Goal: Transaction & Acquisition: Purchase product/service

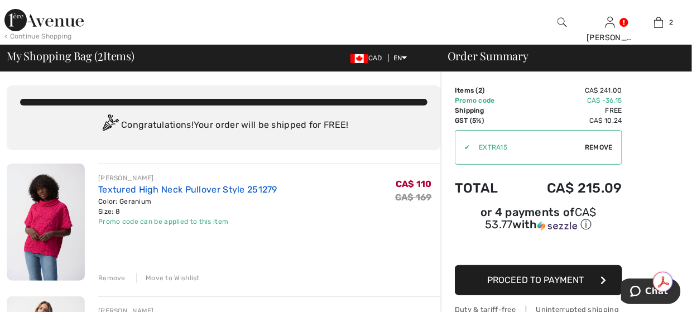
click at [161, 187] on link "Textured High Neck Pullover Style 251279" at bounding box center [187, 189] width 179 height 11
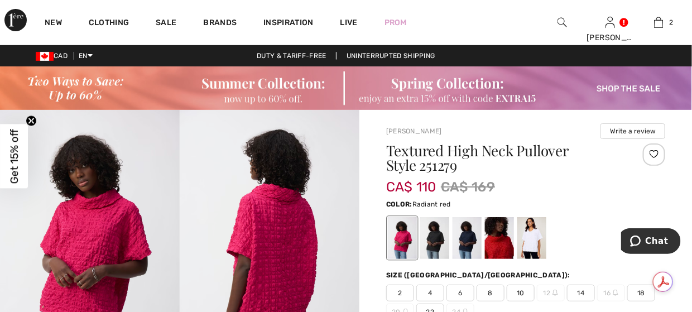
click at [504, 242] on div at bounding box center [499, 238] width 29 height 42
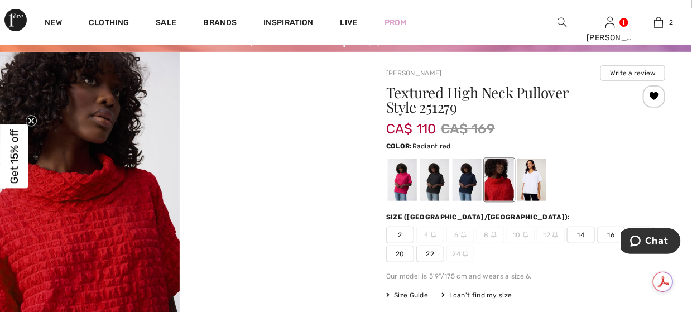
scroll to position [56, 0]
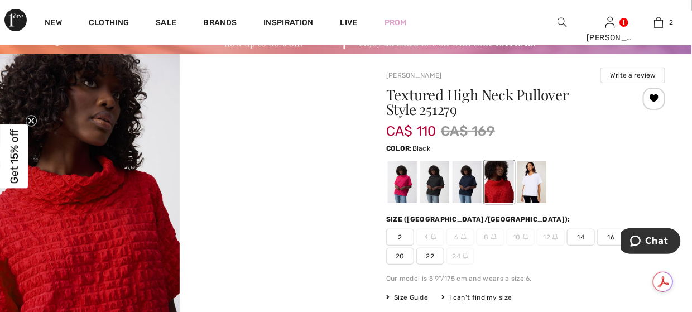
click at [438, 186] on div at bounding box center [434, 182] width 29 height 42
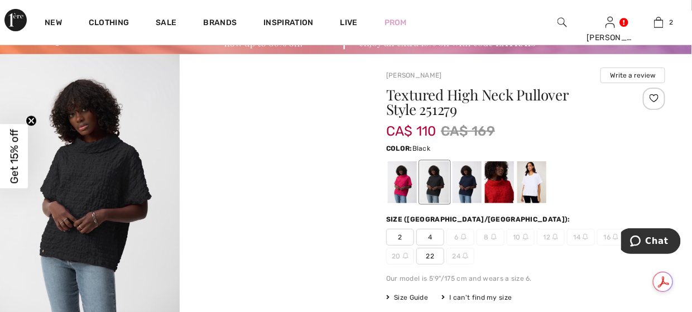
click at [347, 135] on video "Your browser does not support the video tag." at bounding box center [270, 99] width 180 height 90
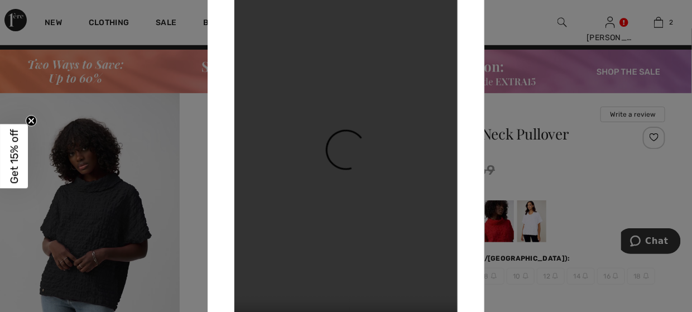
scroll to position [0, 0]
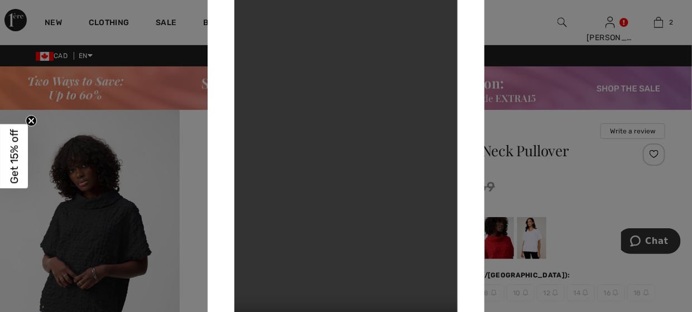
drag, startPoint x: 561, startPoint y: 175, endPoint x: 576, endPoint y: 144, distance: 34.7
click at [564, 171] on div at bounding box center [346, 156] width 692 height 312
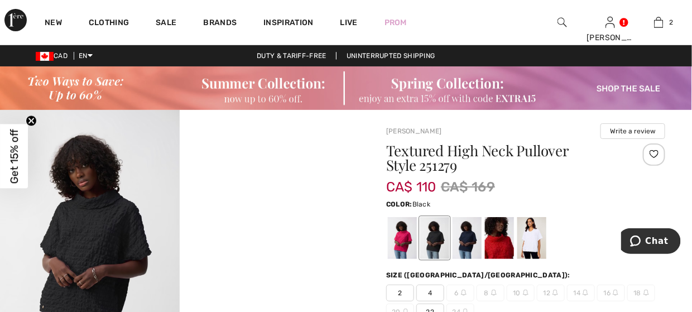
click at [606, 82] on img at bounding box center [346, 88] width 692 height 44
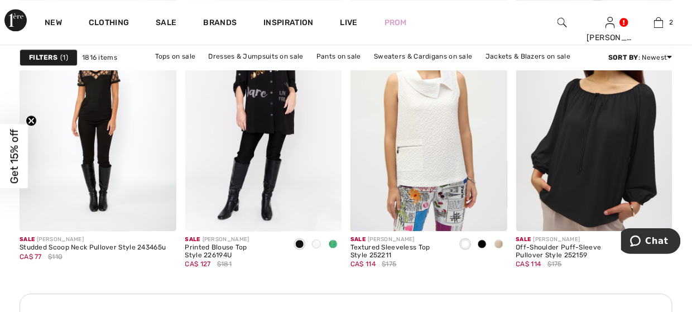
scroll to position [2122, 0]
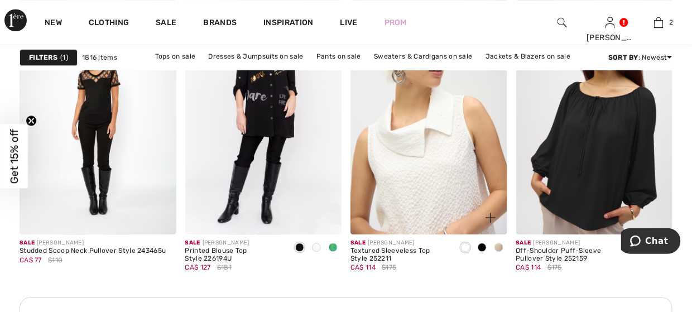
click at [396, 169] on img at bounding box center [429, 116] width 157 height 235
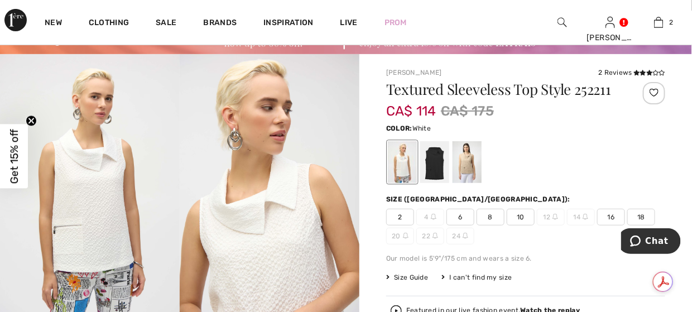
click at [490, 220] on span "8" at bounding box center [491, 217] width 28 height 17
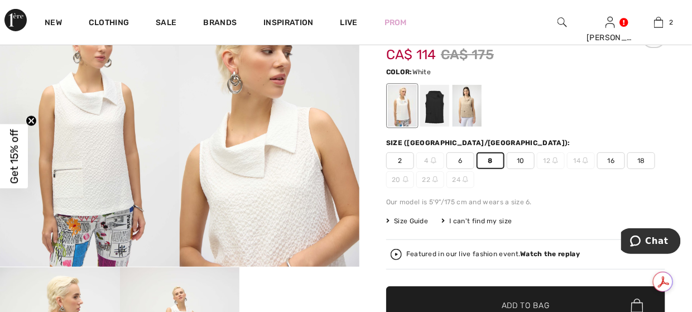
scroll to position [168, 0]
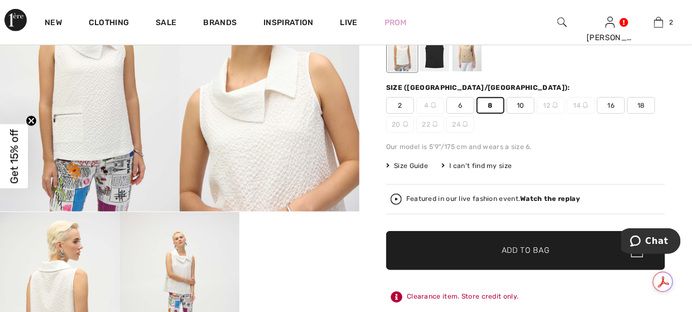
click at [500, 260] on span "✔ Added to Bag Add to Bag" at bounding box center [525, 250] width 279 height 39
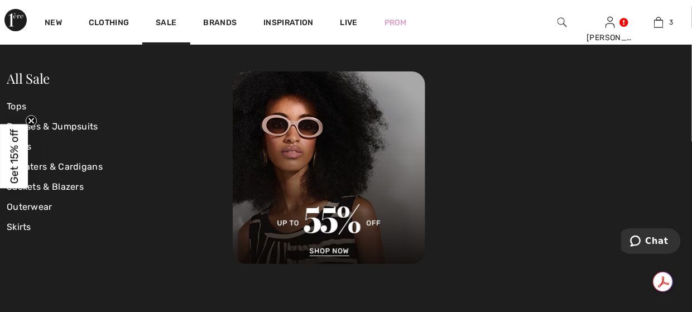
scroll to position [0, 0]
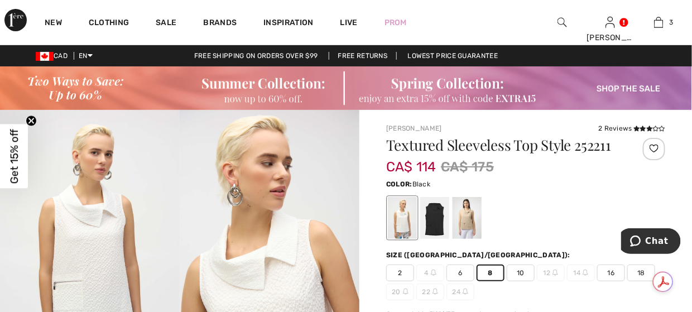
click at [444, 216] on div at bounding box center [434, 218] width 29 height 42
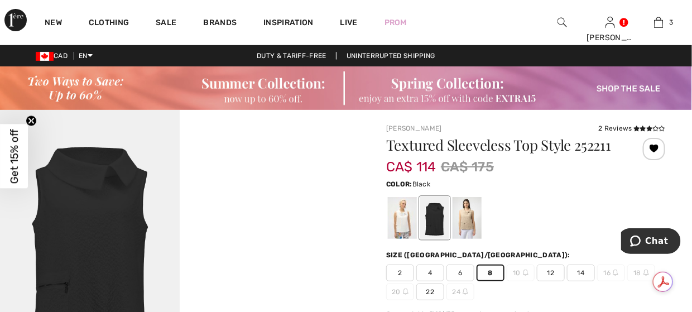
click at [492, 275] on span "8" at bounding box center [491, 273] width 28 height 17
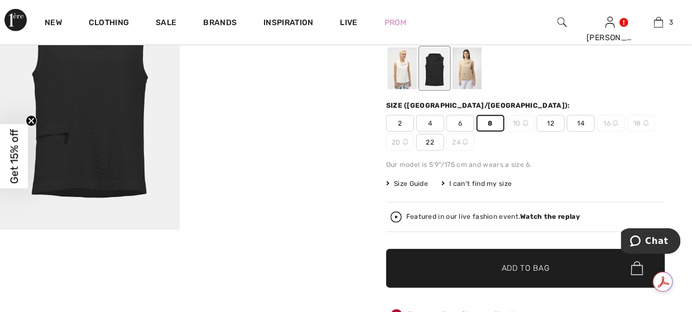
scroll to position [168, 0]
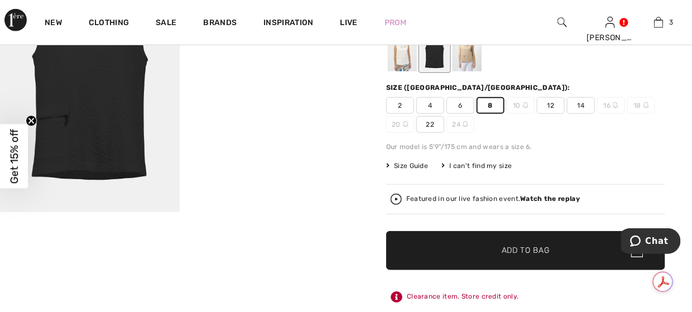
click at [505, 248] on span "Add to Bag" at bounding box center [526, 251] width 48 height 12
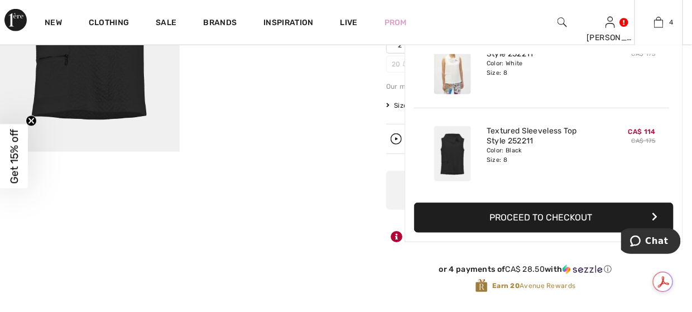
scroll to position [279, 0]
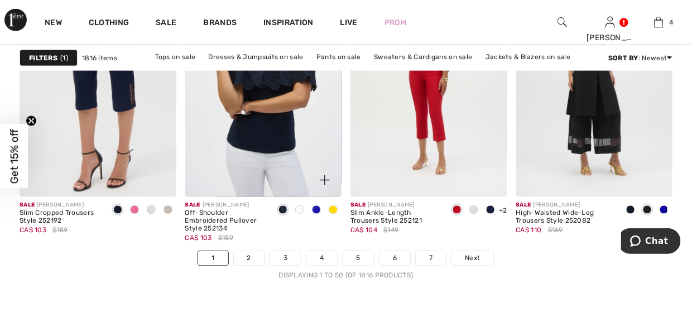
scroll to position [4635, 0]
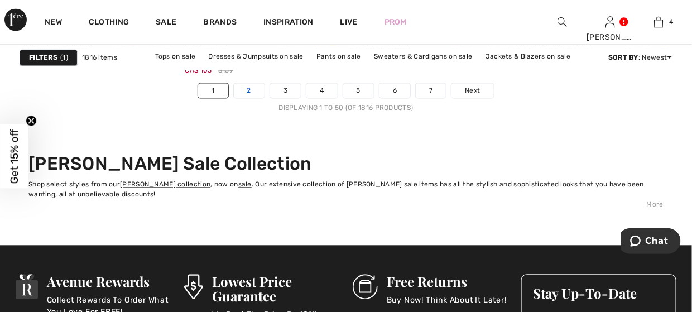
click at [254, 89] on link "2" at bounding box center [249, 91] width 31 height 15
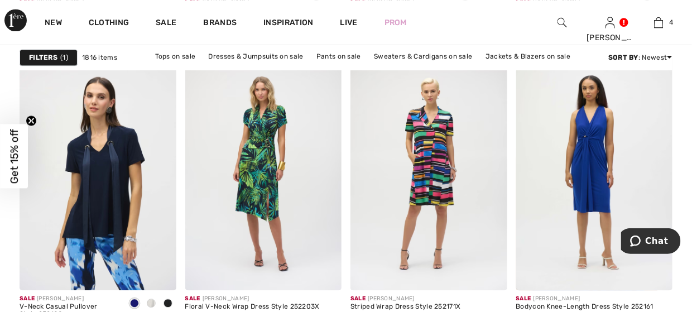
scroll to position [2122, 0]
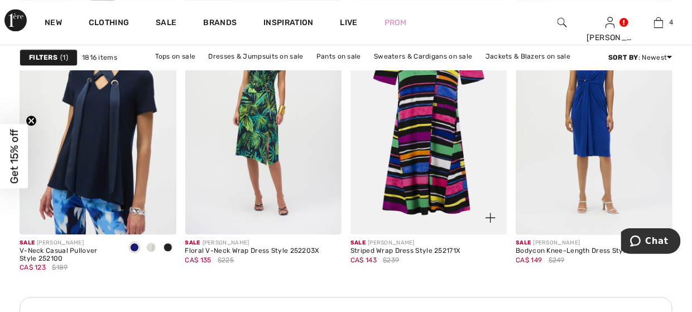
click at [415, 124] on img at bounding box center [429, 116] width 157 height 235
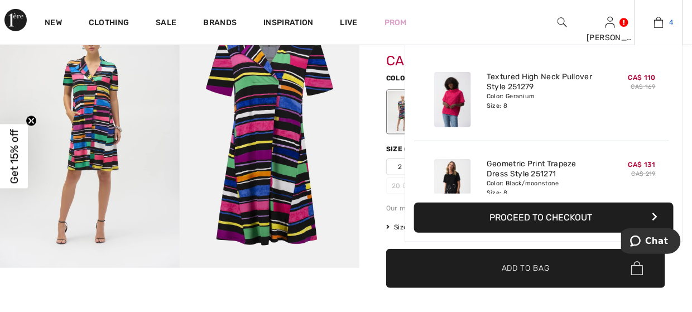
click at [659, 25] on img at bounding box center [658, 22] width 9 height 13
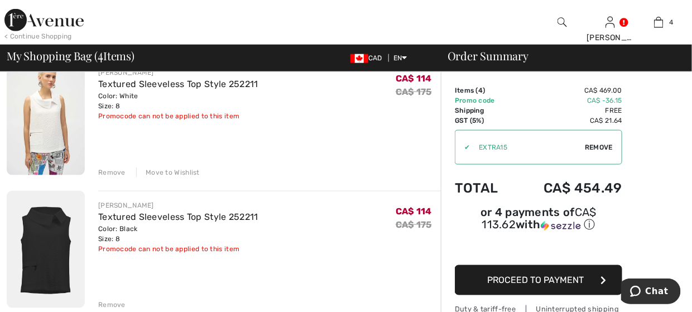
scroll to position [391, 0]
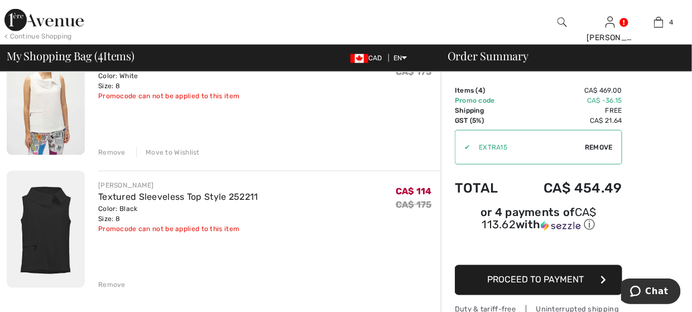
click at [124, 152] on div "Remove Move to Wishlist" at bounding box center [269, 151] width 343 height 12
click at [108, 151] on div "Remove" at bounding box center [111, 152] width 27 height 10
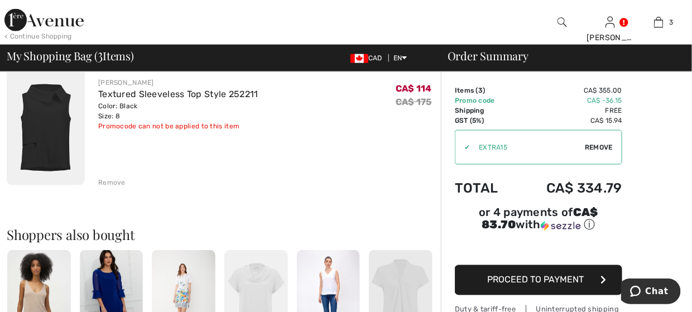
scroll to position [375, 0]
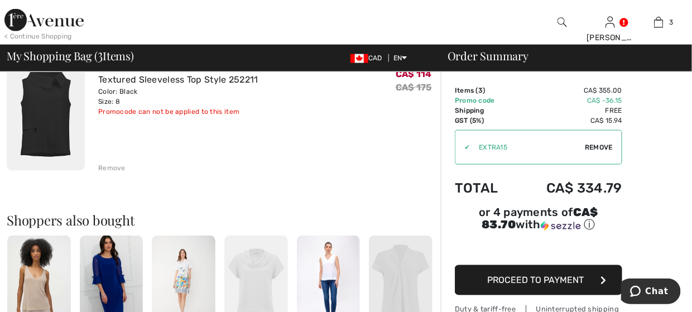
click at [113, 168] on div "Remove" at bounding box center [111, 168] width 27 height 10
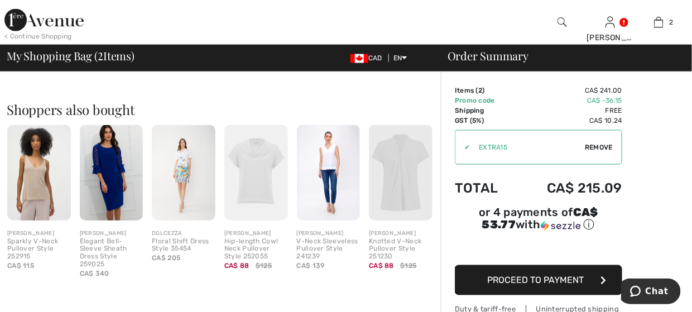
scroll to position [362, 0]
